Goal: Navigation & Orientation: Find specific page/section

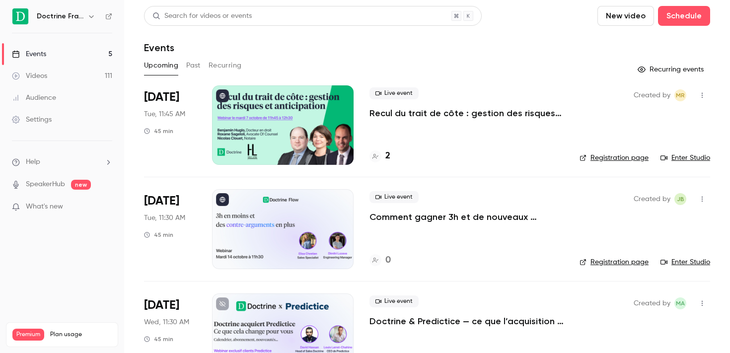
click at [86, 15] on button "button" at bounding box center [91, 16] width 12 height 12
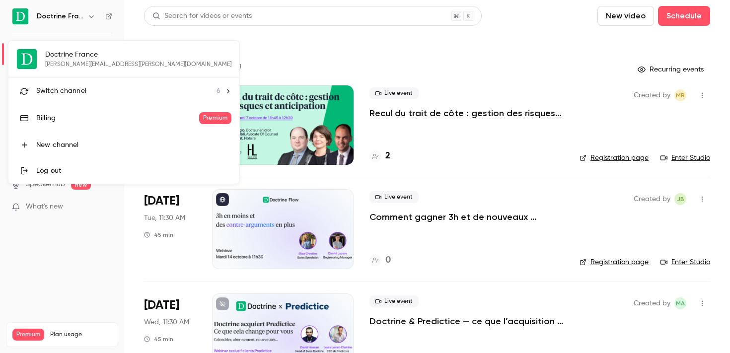
click at [77, 85] on li "Switch channel 6" at bounding box center [123, 91] width 231 height 26
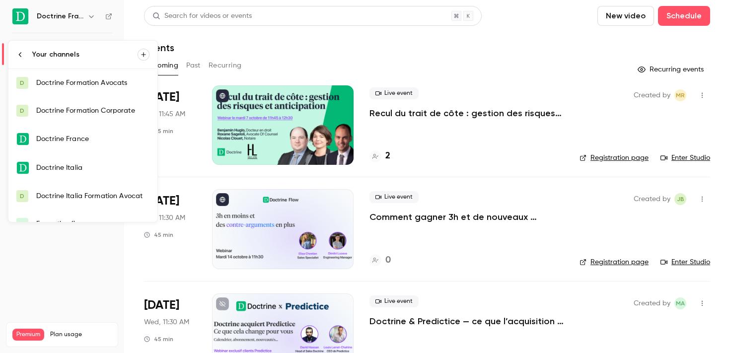
click at [76, 106] on div "Doctrine Formation Corporate" at bounding box center [92, 111] width 113 height 10
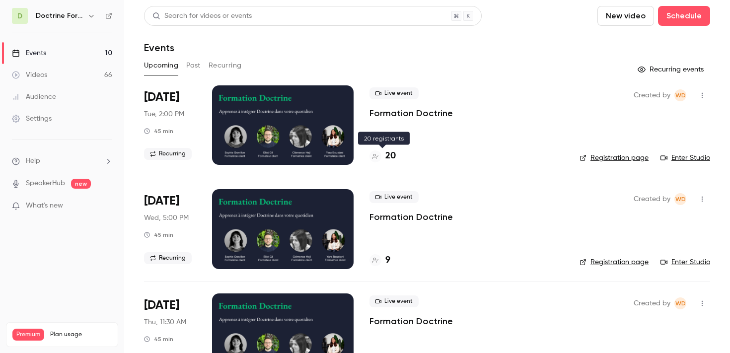
click at [390, 159] on h4 "20" at bounding box center [390, 155] width 10 height 13
click at [389, 158] on h4 "20" at bounding box center [390, 155] width 10 height 13
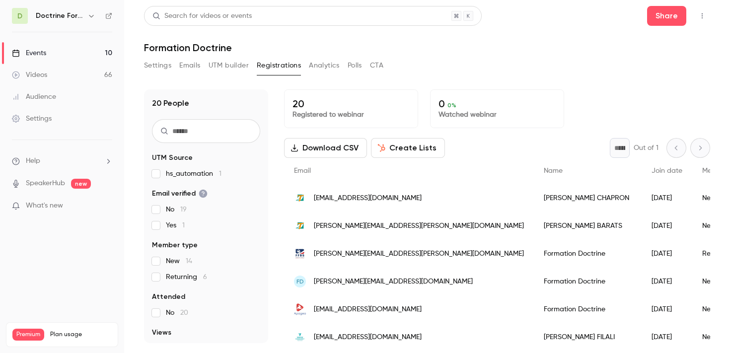
click at [168, 60] on button "Settings" at bounding box center [157, 66] width 27 height 16
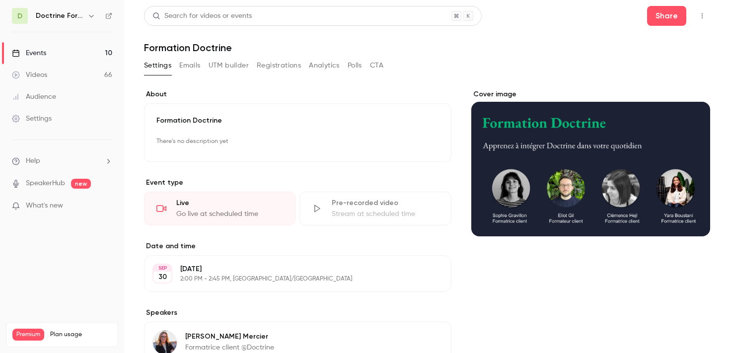
click at [313, 65] on button "Analytics" at bounding box center [324, 66] width 31 height 16
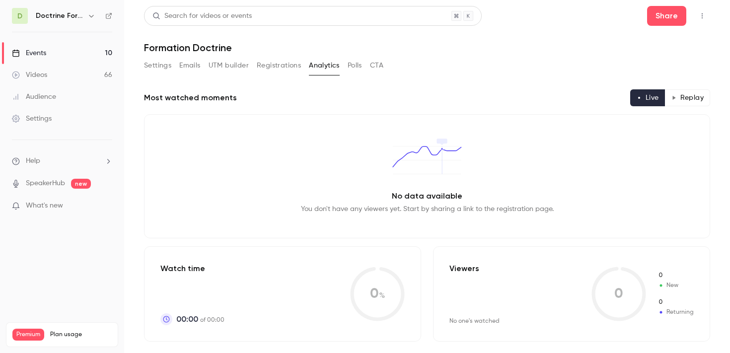
click at [80, 17] on h6 "Doctrine Formation Corporate" at bounding box center [60, 16] width 48 height 10
click at [88, 16] on icon "button" at bounding box center [91, 16] width 8 height 8
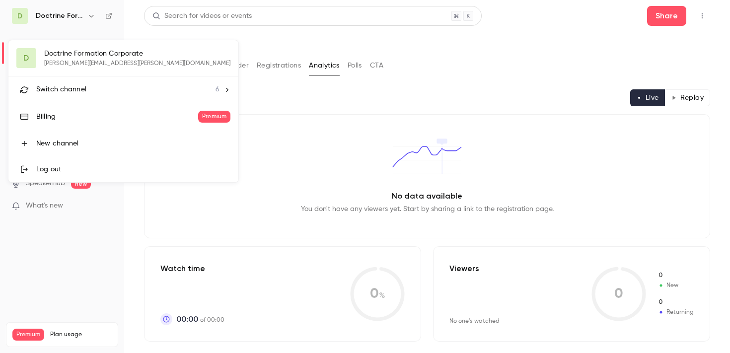
click at [73, 81] on li "Switch channel 6" at bounding box center [123, 89] width 230 height 26
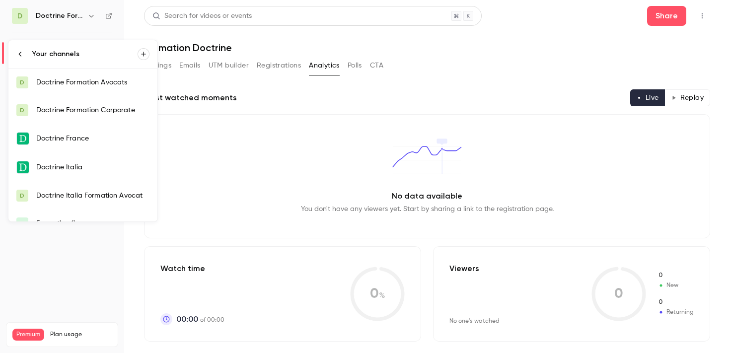
click at [95, 121] on link "D Doctrine Formation Corporate" at bounding box center [82, 110] width 149 height 28
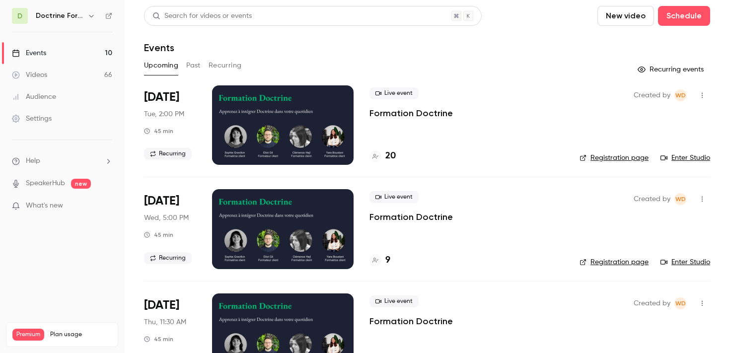
scroll to position [75, 0]
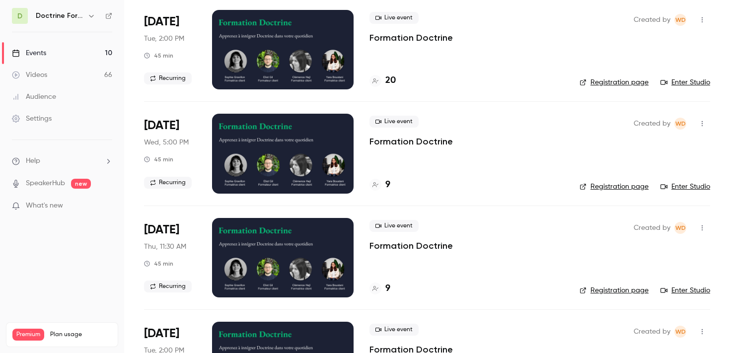
click at [395, 183] on div "9" at bounding box center [466, 184] width 194 height 13
click at [387, 183] on h4 "9" at bounding box center [387, 184] width 5 height 13
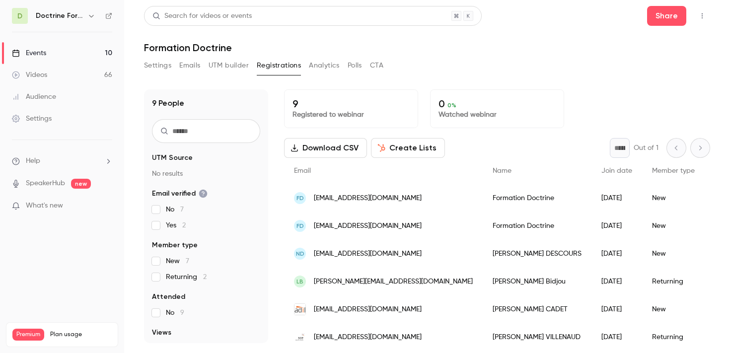
click at [89, 16] on icon "button" at bounding box center [91, 16] width 8 height 8
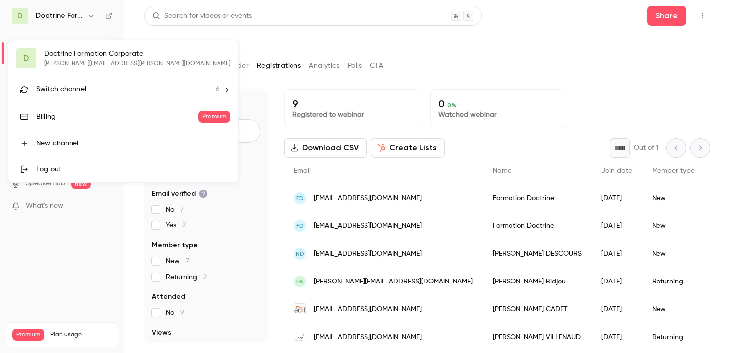
click at [77, 101] on li "Switch channel 6" at bounding box center [123, 89] width 230 height 26
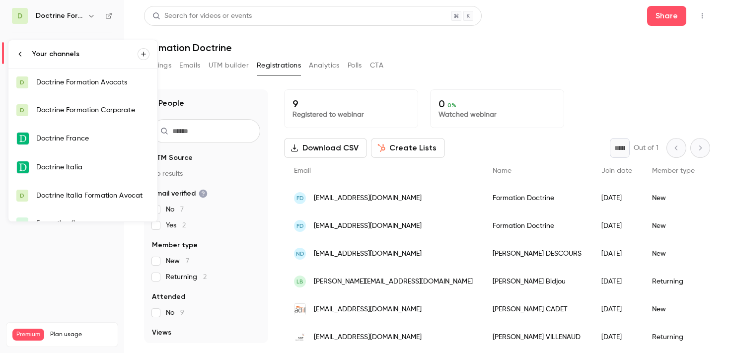
click at [81, 115] on div "Doctrine Formation Corporate" at bounding box center [92, 110] width 113 height 10
